Goal: Information Seeking & Learning: Learn about a topic

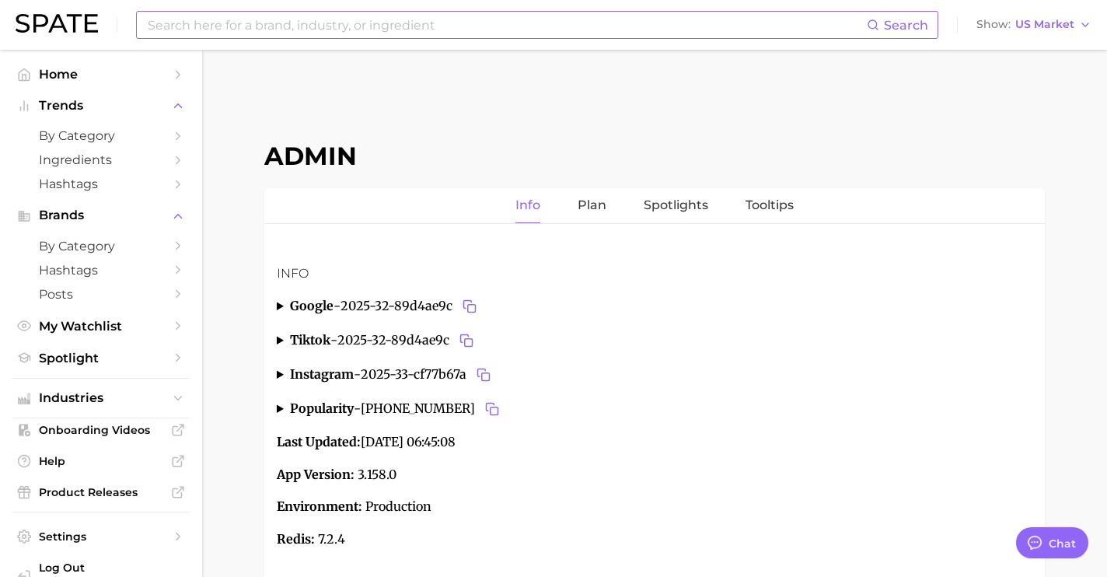
scroll to position [5843, 0]
click at [135, 400] on span "Industries" at bounding box center [101, 398] width 124 height 14
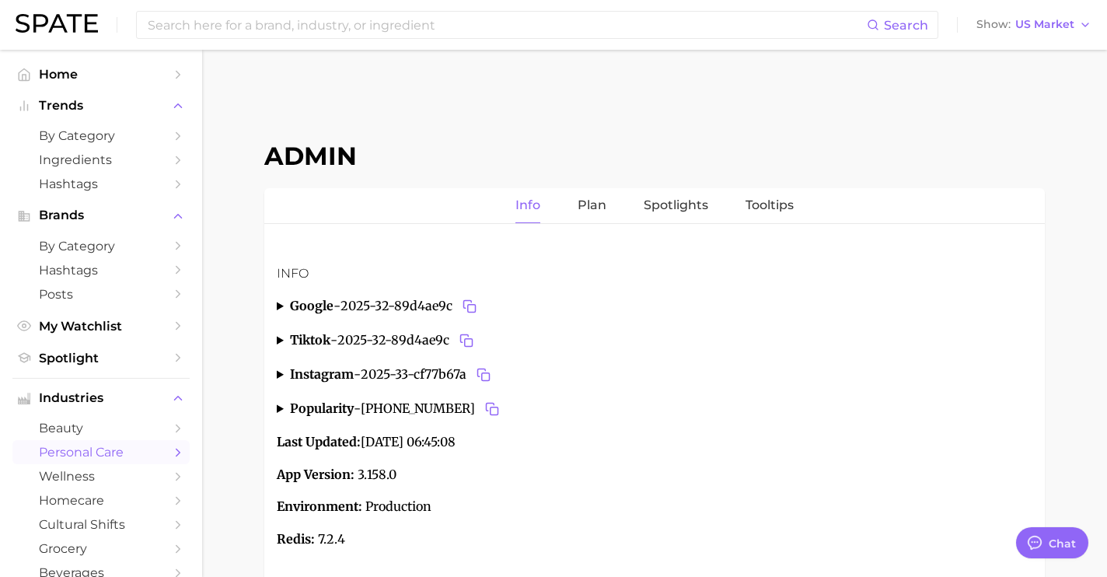
click at [132, 455] on span "personal care" at bounding box center [101, 452] width 124 height 15
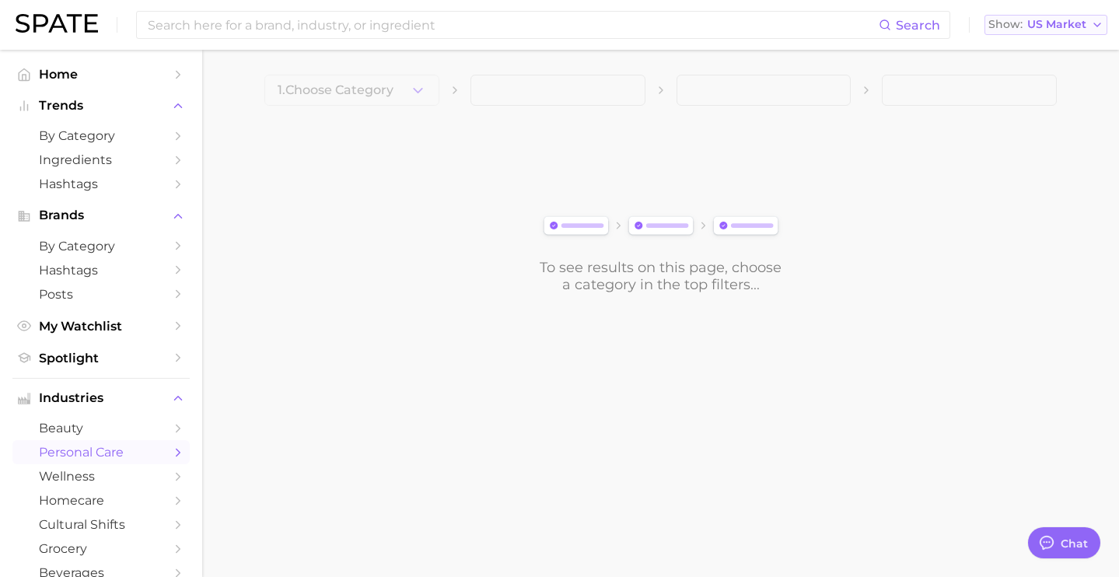
click at [1057, 26] on span "US Market" at bounding box center [1056, 24] width 59 height 9
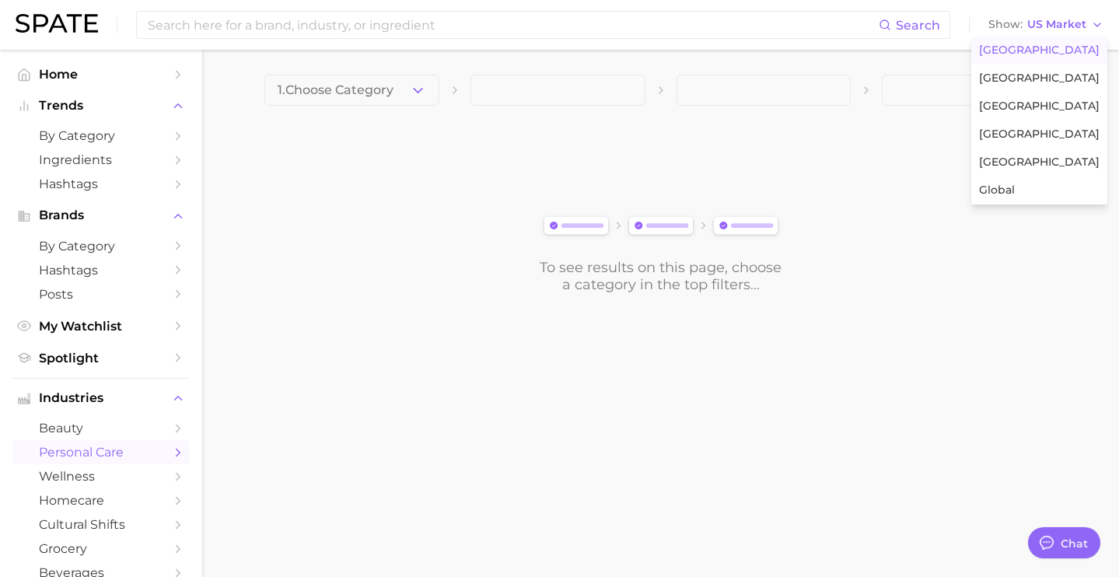
click at [363, 162] on div "To see results on this page, choose a category in the top filters..." at bounding box center [660, 206] width 792 height 173
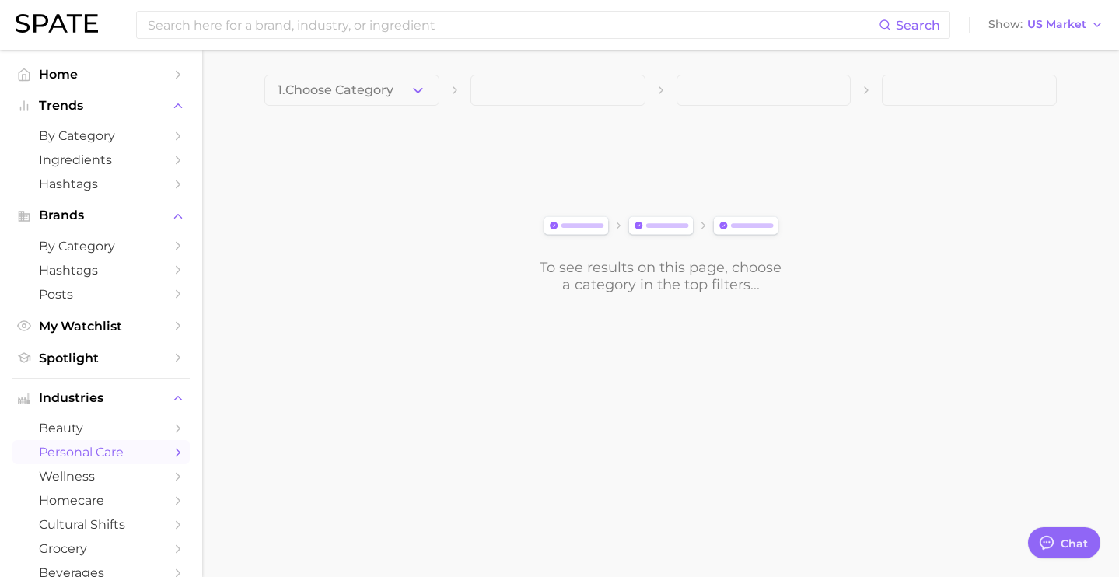
click at [380, 95] on span "1. Choose Category" at bounding box center [336, 90] width 116 height 14
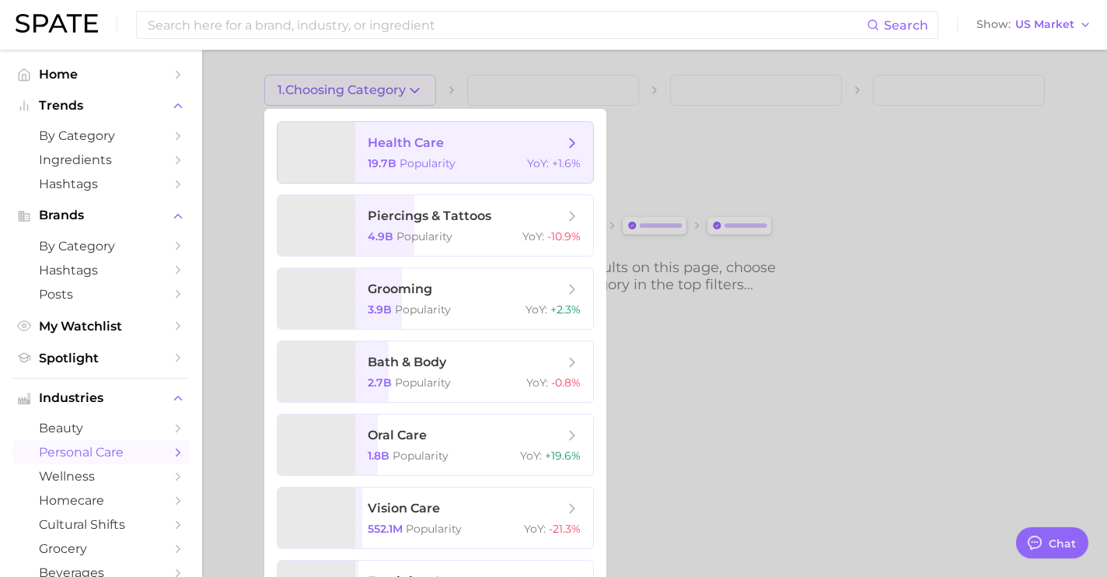
click at [388, 157] on span "19.7b" at bounding box center [382, 163] width 29 height 14
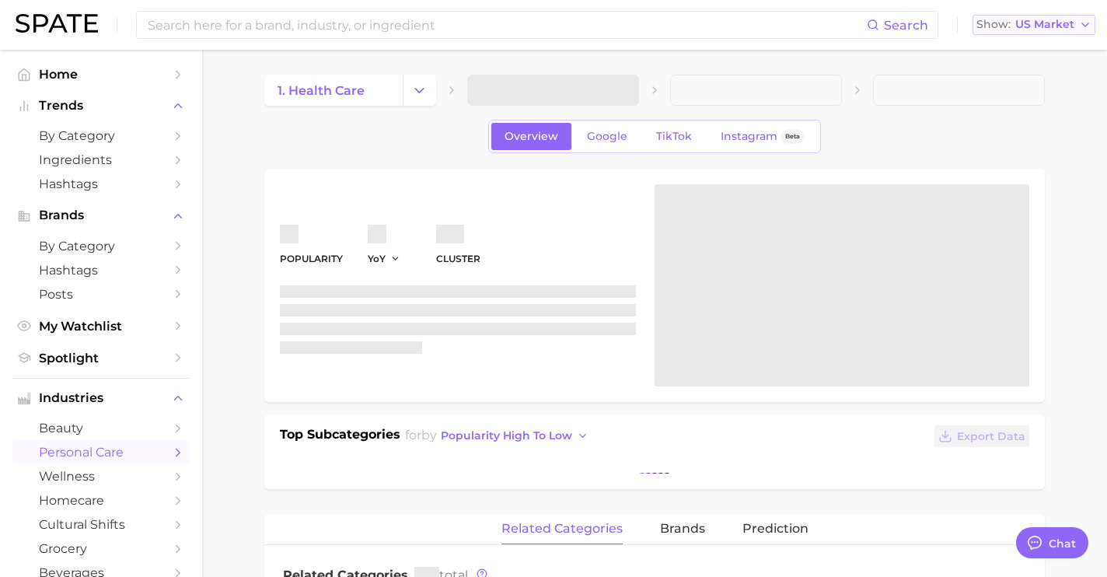
click at [1068, 26] on span "US Market" at bounding box center [1044, 24] width 59 height 9
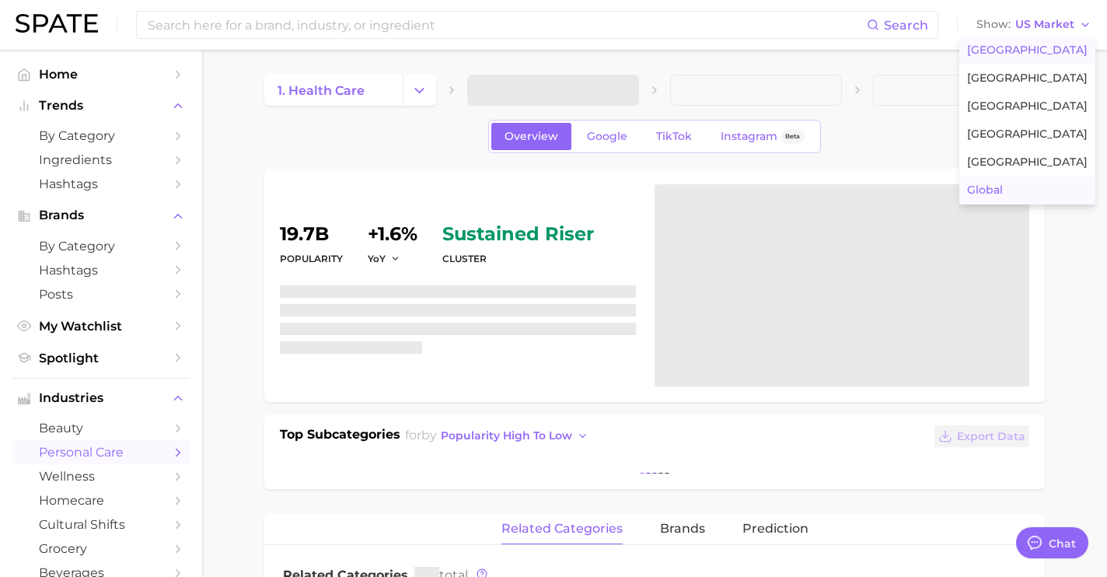
click at [1028, 194] on button "Global" at bounding box center [1027, 190] width 136 height 28
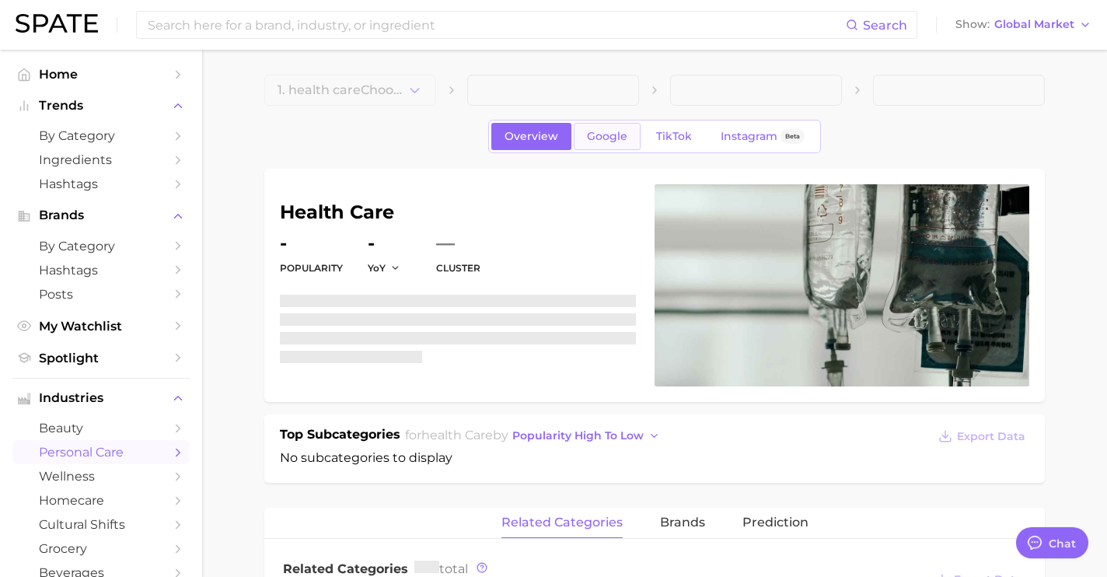
click at [624, 132] on span "Google" at bounding box center [607, 136] width 40 height 13
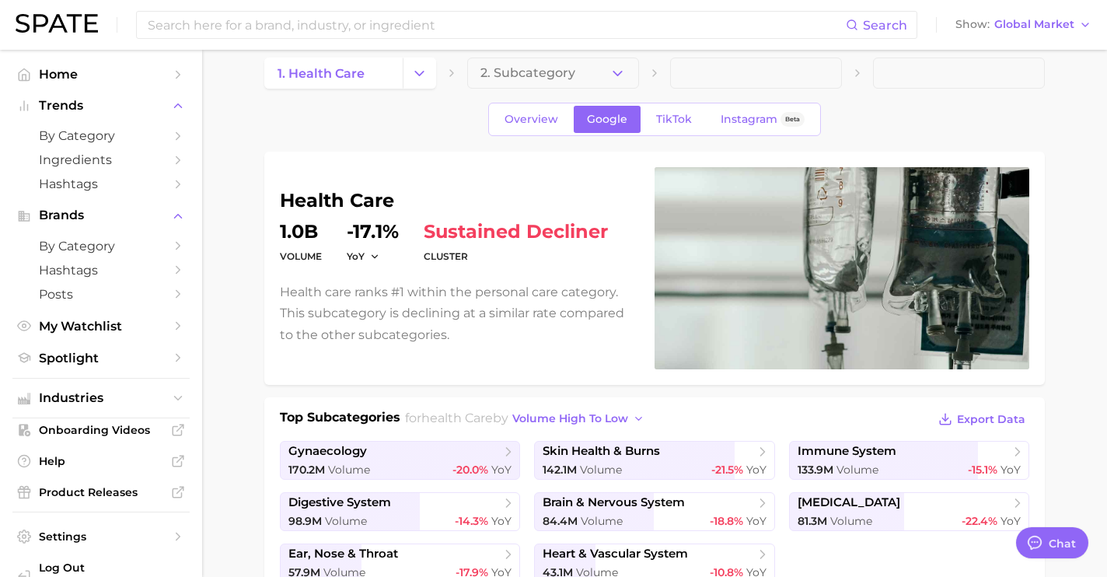
scroll to position [1, 0]
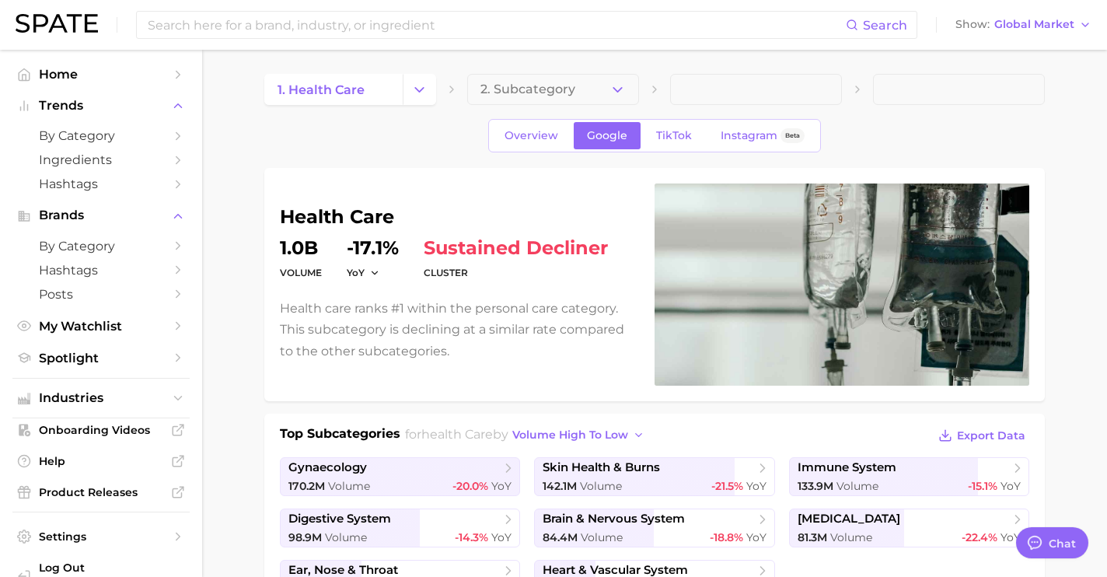
type textarea "x"
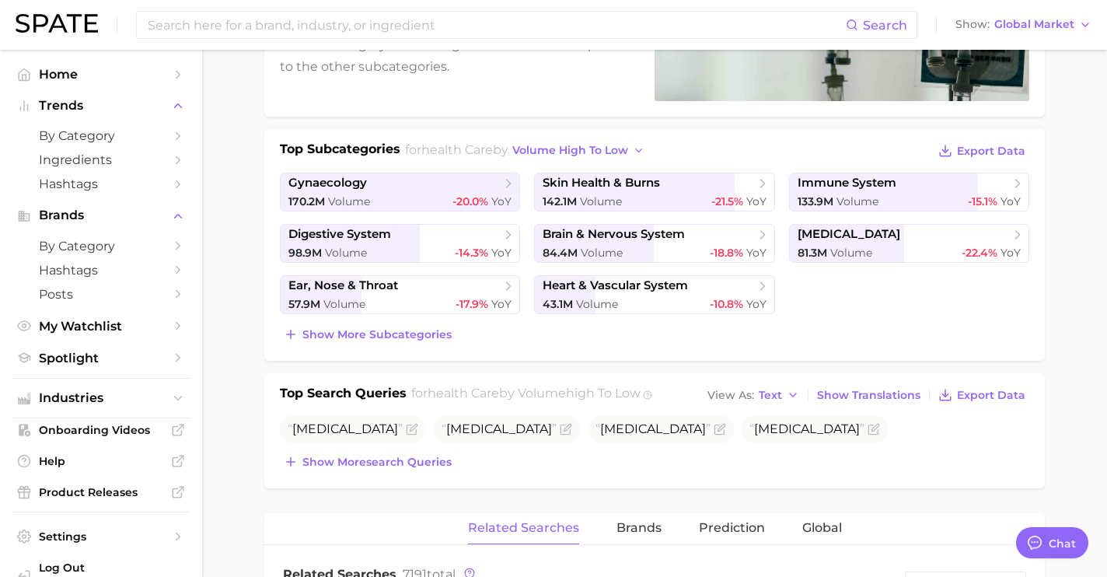
scroll to position [413, 0]
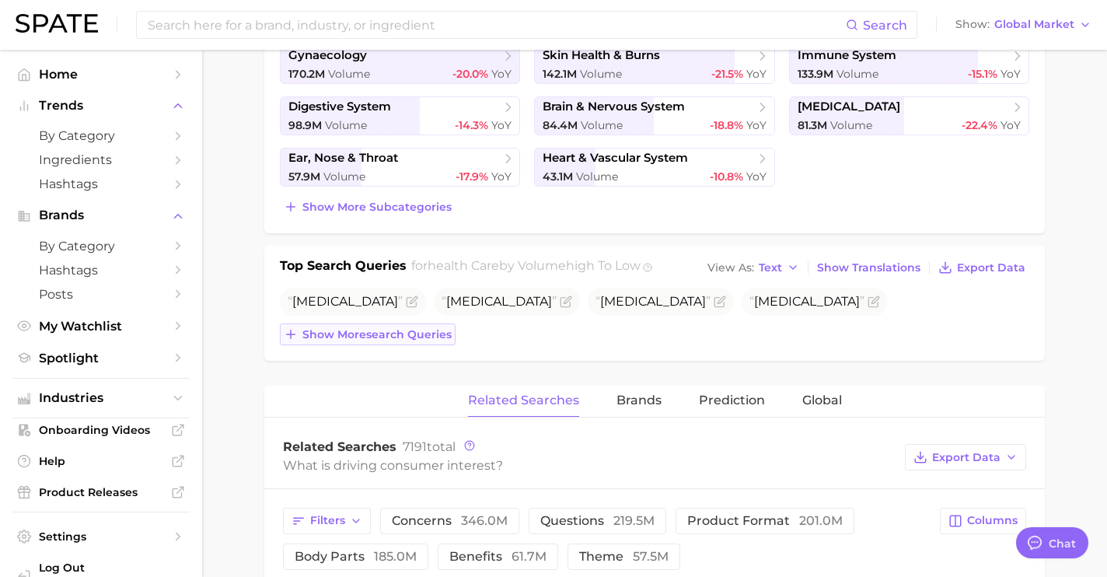
click at [431, 333] on span "Show more search queries" at bounding box center [376, 334] width 149 height 13
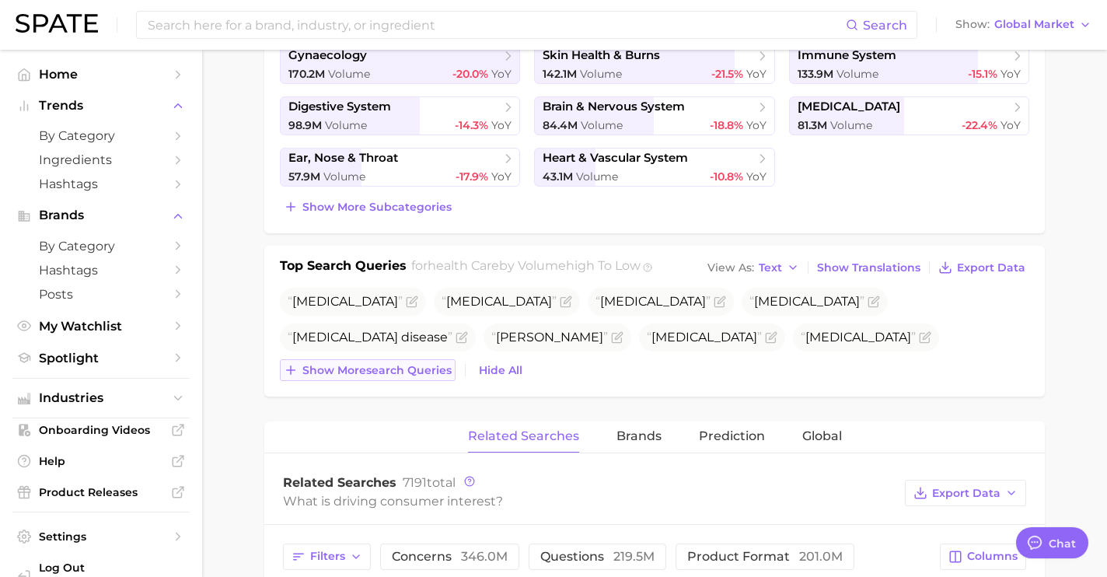
click at [436, 374] on span "Show more search queries" at bounding box center [376, 370] width 149 height 13
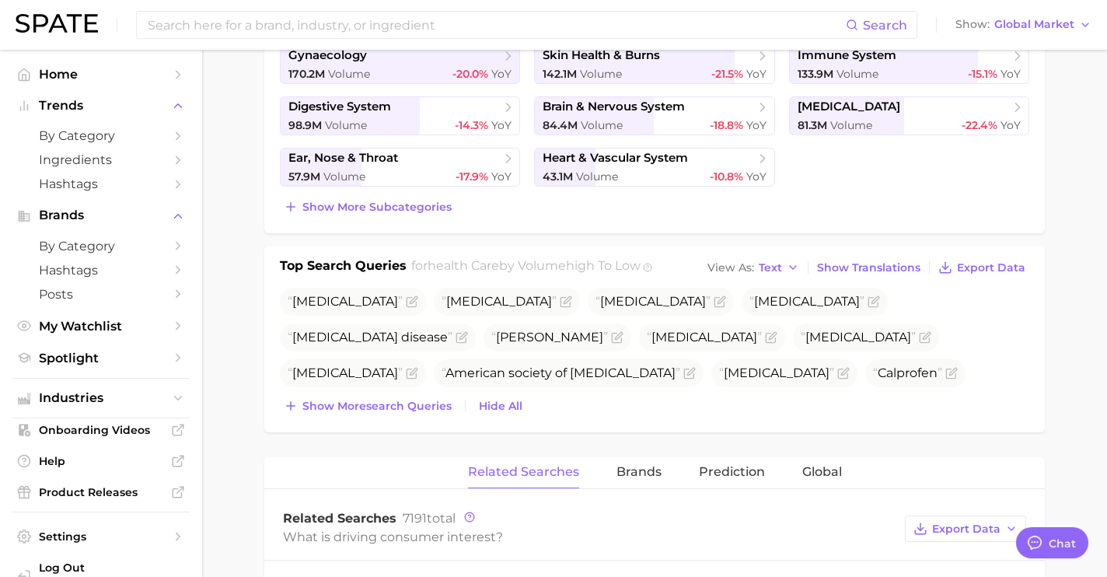
click at [438, 417] on div "Top Search Queries for health care by Volume high to low View As Text Show Tran…" at bounding box center [654, 339] width 780 height 187
click at [435, 404] on span "Show more search queries" at bounding box center [376, 406] width 149 height 13
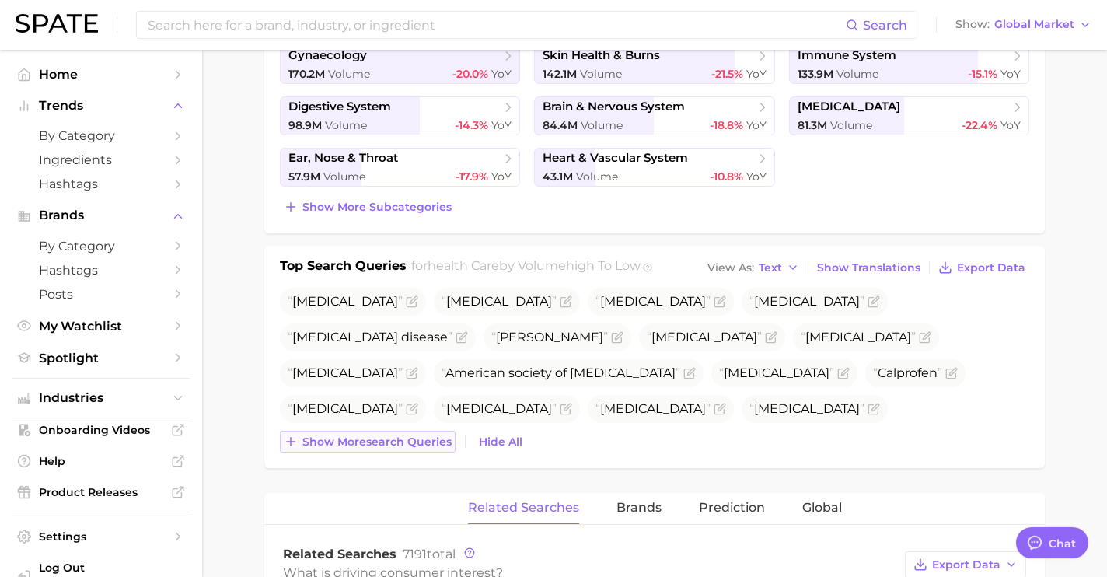
click at [435, 442] on span "Show more search queries" at bounding box center [376, 441] width 149 height 13
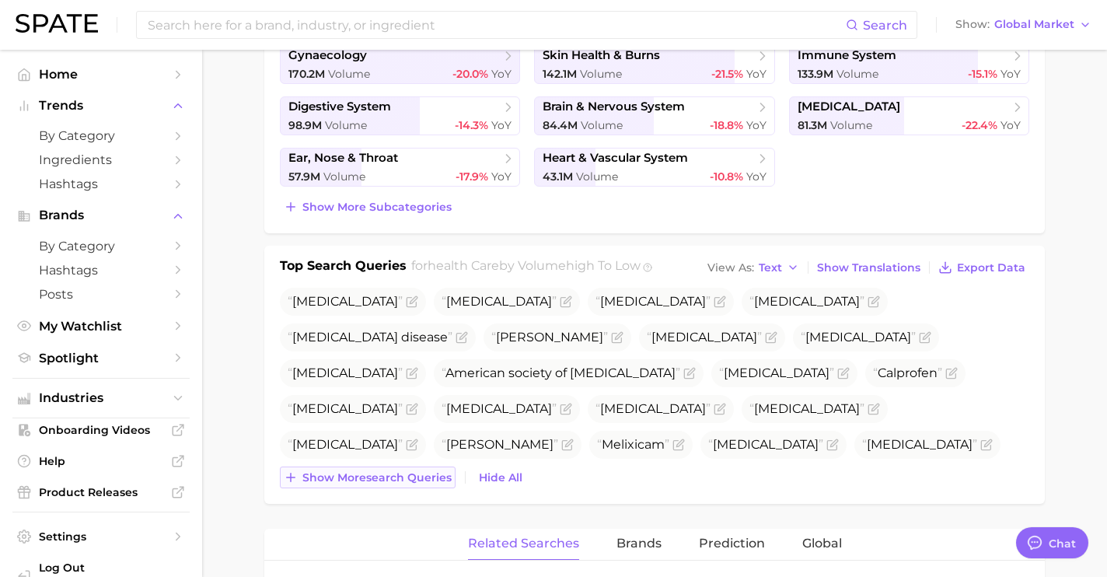
click at [435, 473] on span "Show more search queries" at bounding box center [376, 477] width 149 height 13
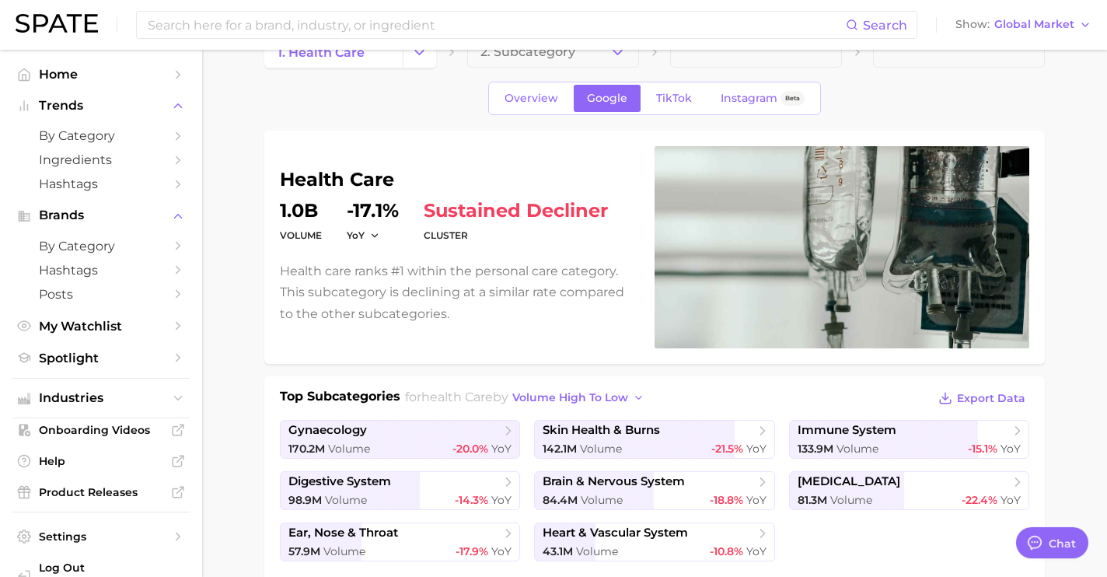
scroll to position [0, 0]
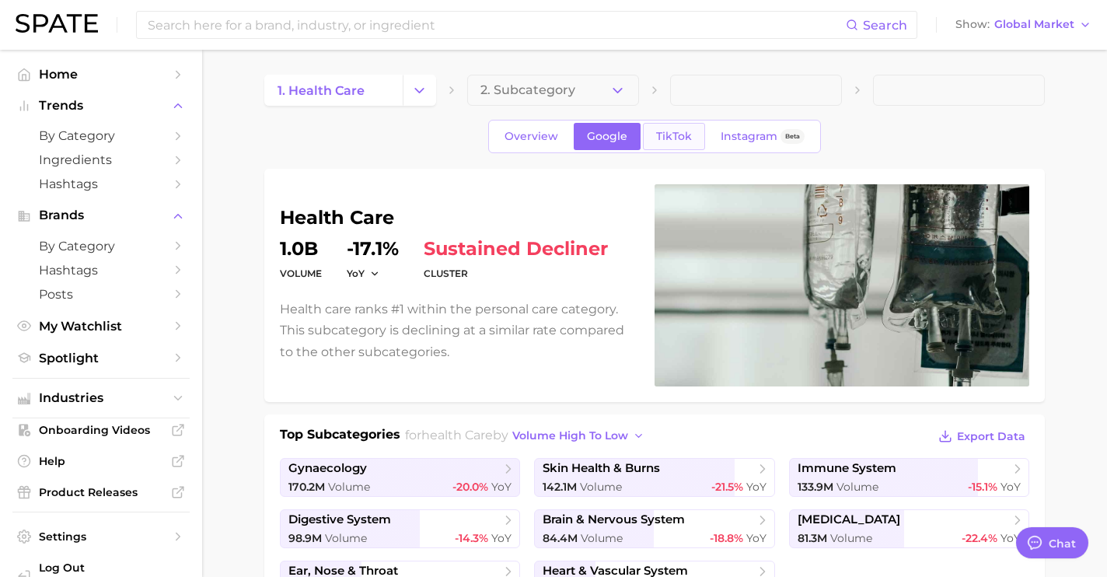
click at [683, 136] on span "TikTok" at bounding box center [674, 136] width 36 height 13
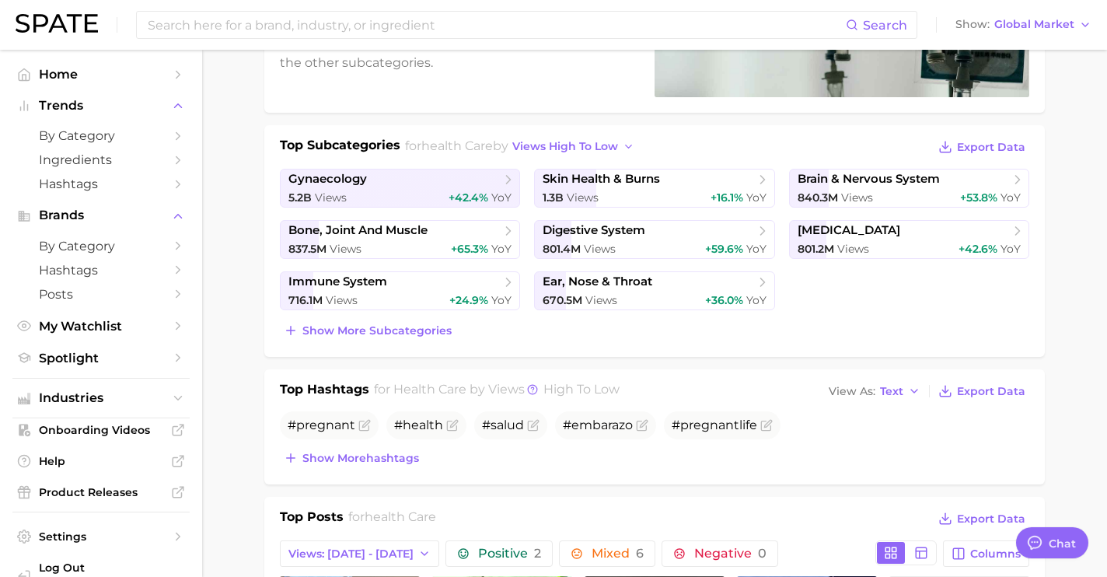
scroll to position [289, 0]
click at [386, 459] on span "Show more hashtags" at bounding box center [360, 458] width 117 height 13
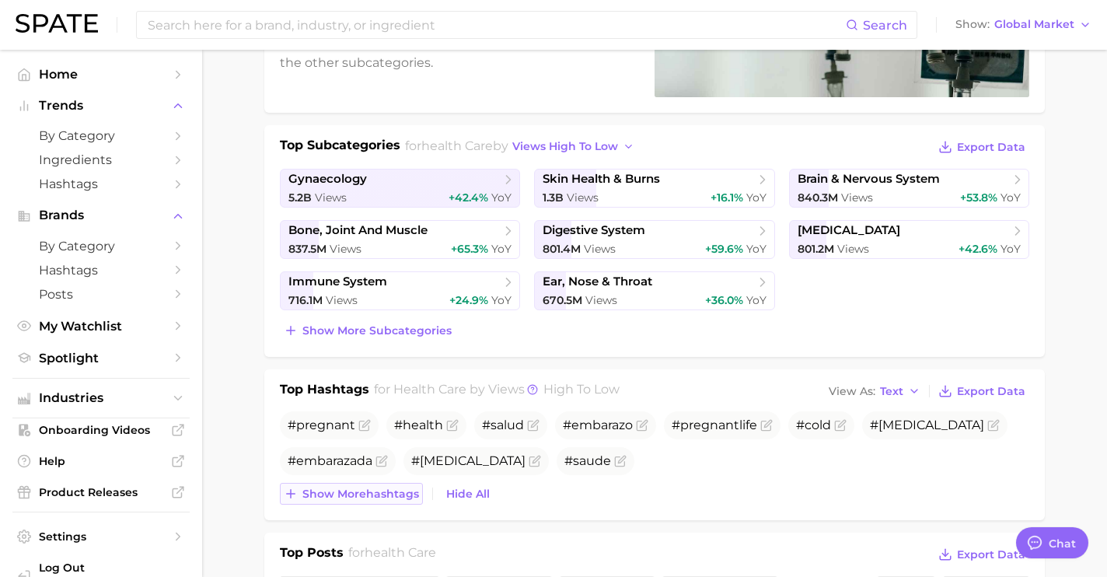
click at [393, 490] on span "Show more hashtags" at bounding box center [360, 493] width 117 height 13
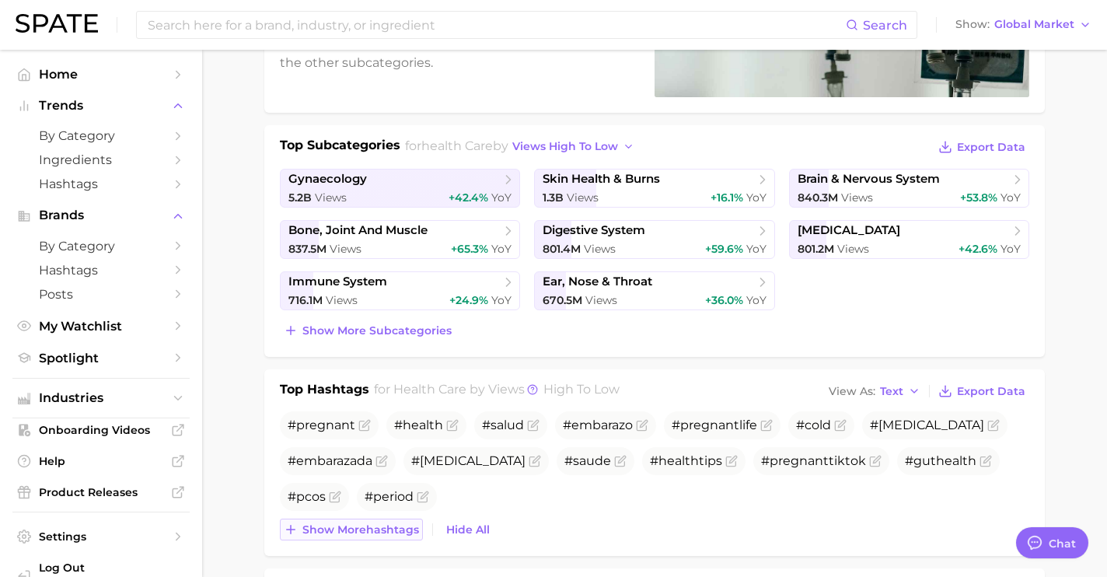
click at [352, 530] on span "Show more hashtags" at bounding box center [360, 529] width 117 height 13
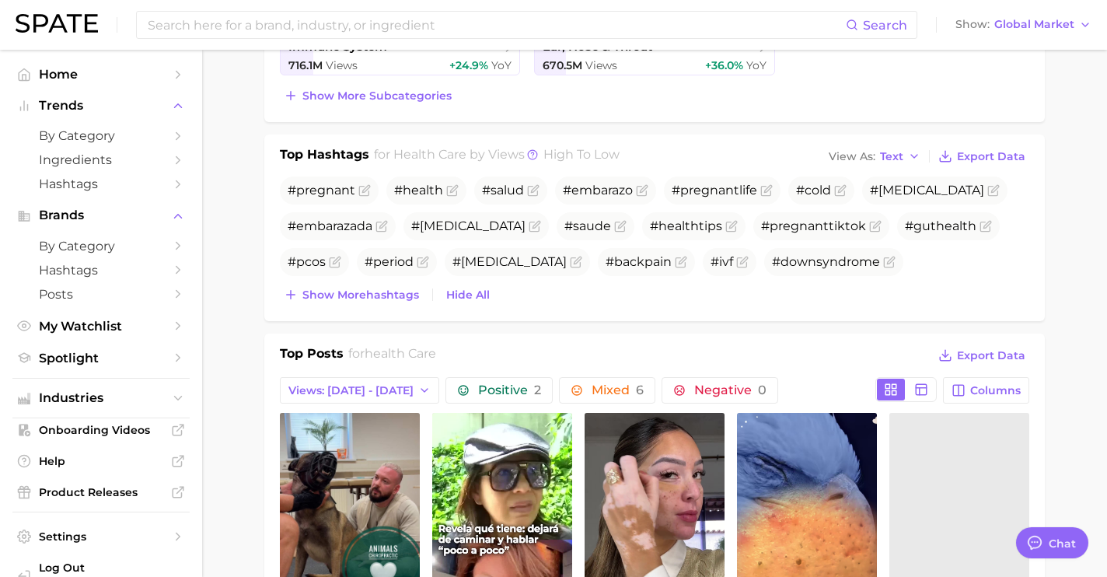
scroll to position [528, 0]
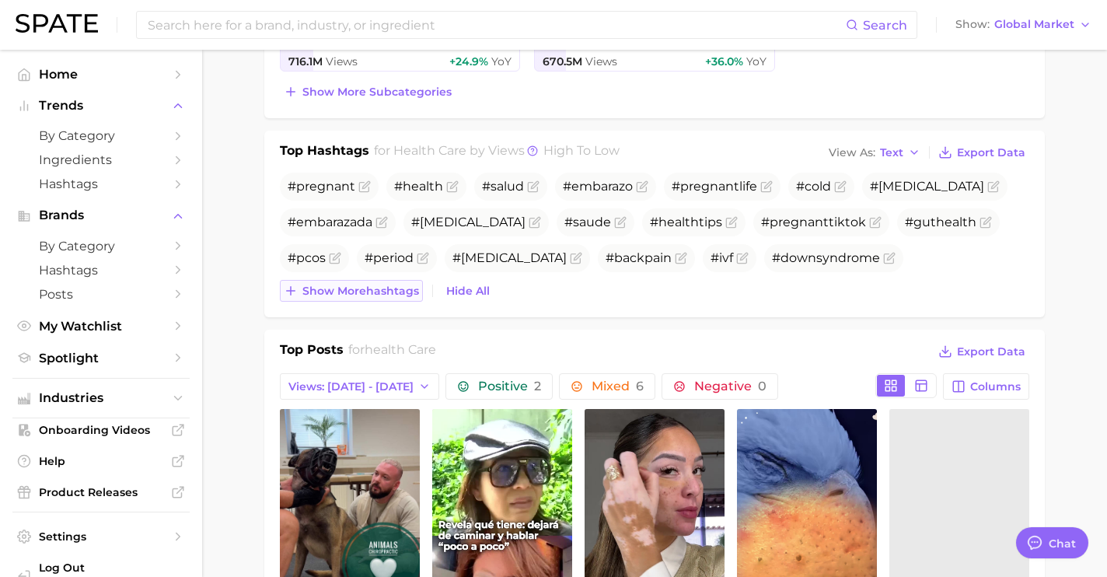
click at [363, 296] on span "Show more hashtags" at bounding box center [360, 291] width 117 height 13
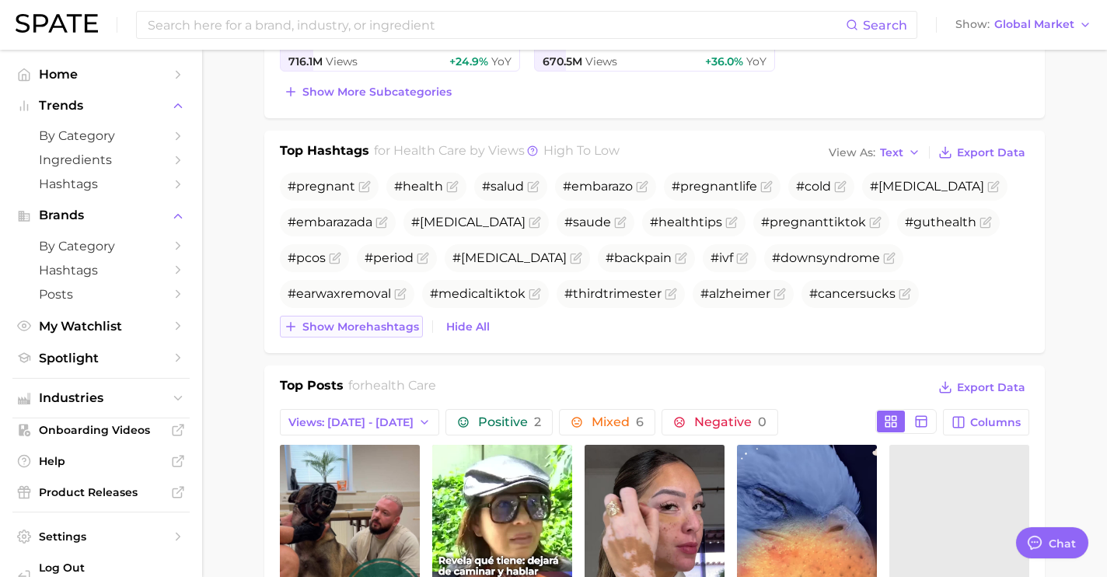
click at [386, 332] on span "Show more hashtags" at bounding box center [360, 326] width 117 height 13
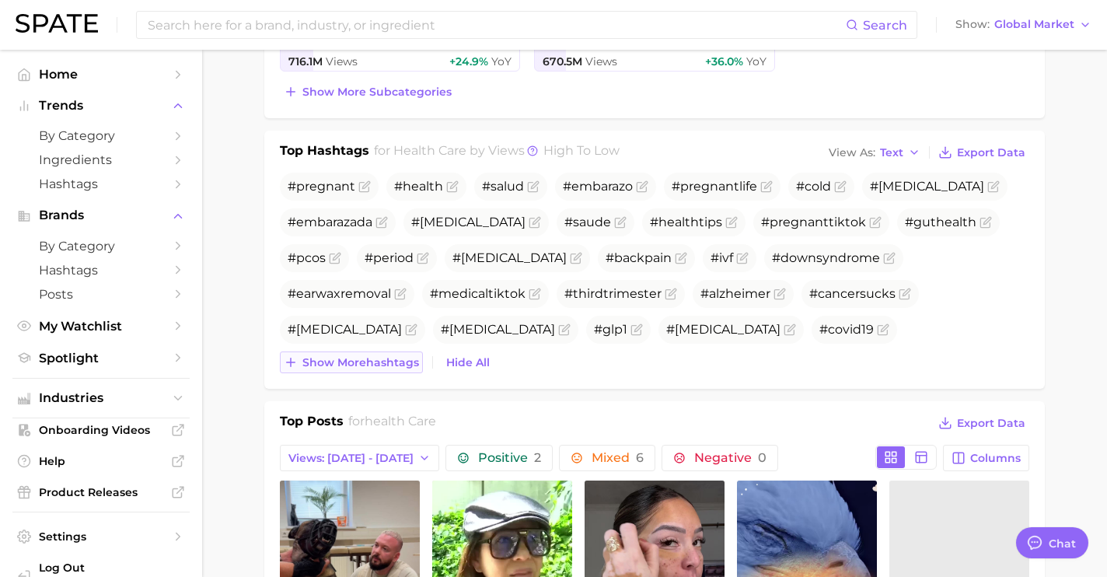
drag, startPoint x: 403, startPoint y: 363, endPoint x: 421, endPoint y: 375, distance: 21.3
click at [403, 363] on span "Show more hashtags" at bounding box center [360, 362] width 117 height 13
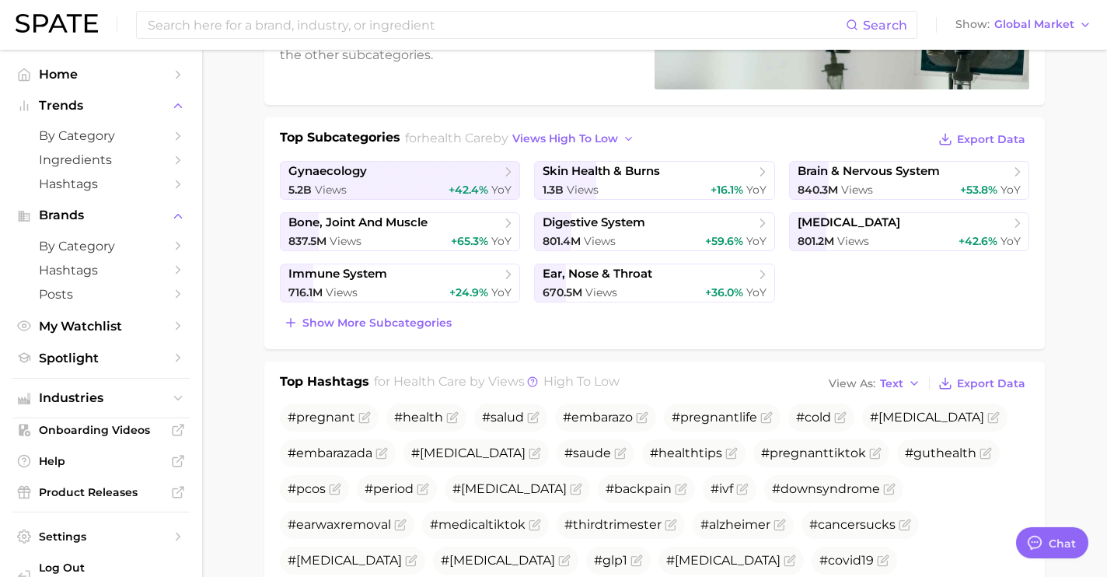
scroll to position [0, 0]
